Goal: Find specific page/section: Find specific page/section

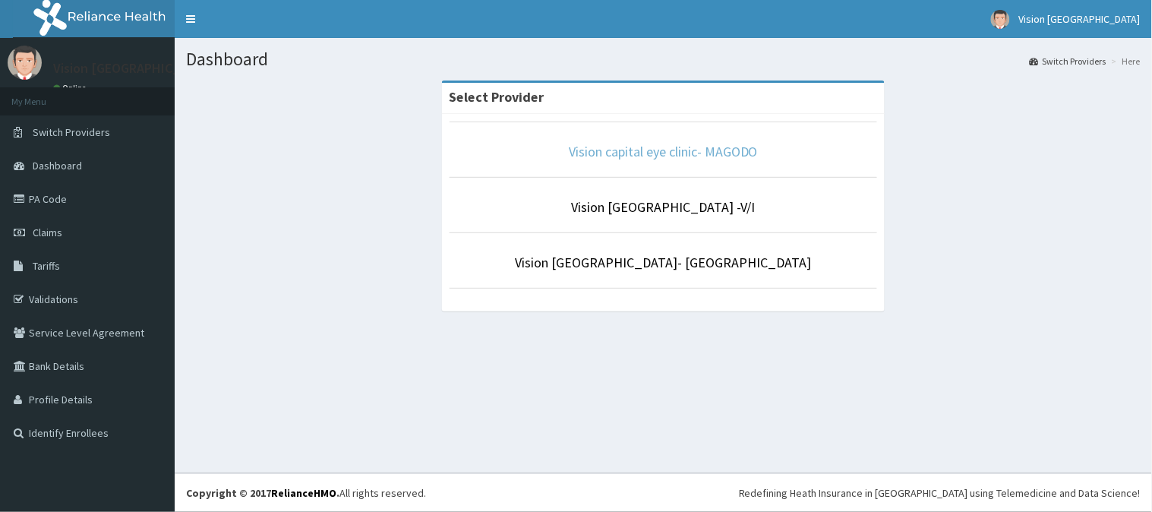
click at [670, 154] on link "Vision capital eye clinic- MAGODO" at bounding box center [663, 151] width 189 height 17
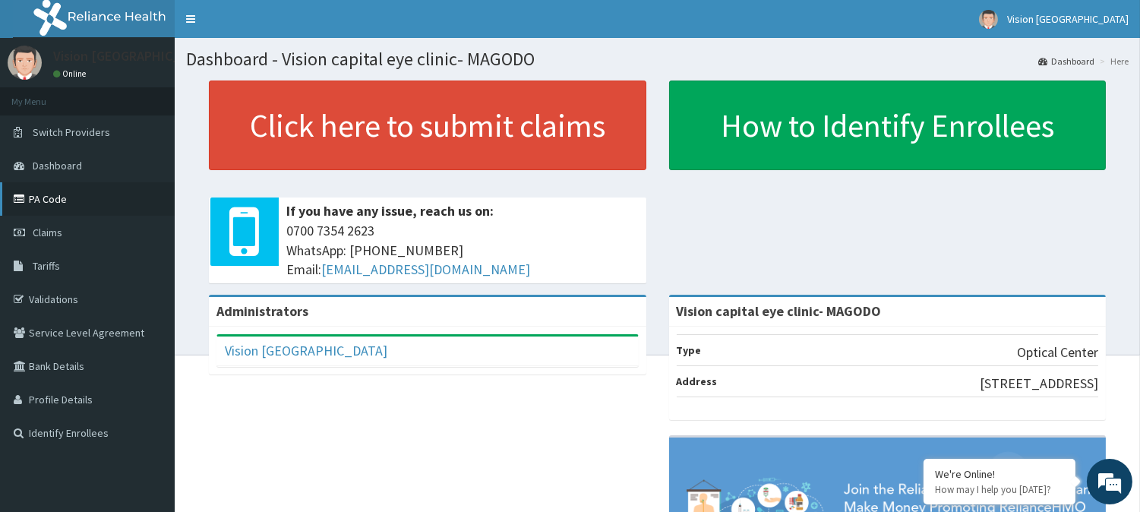
click at [54, 196] on link "PA Code" at bounding box center [87, 198] width 175 height 33
